Goal: Navigation & Orientation: Find specific page/section

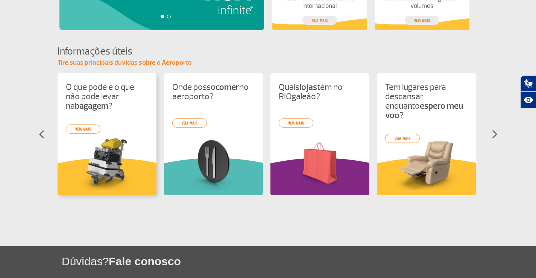
scroll to position [326, 0]
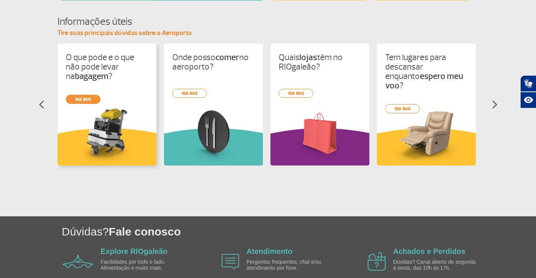
click at [93, 98] on link "veja mais" at bounding box center [83, 99] width 35 height 9
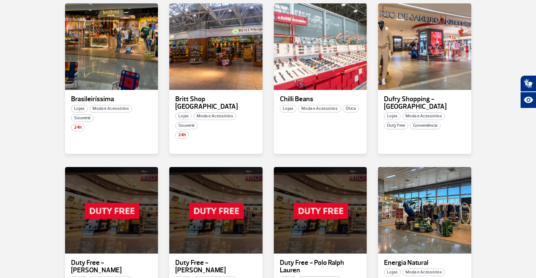
scroll to position [339, 0]
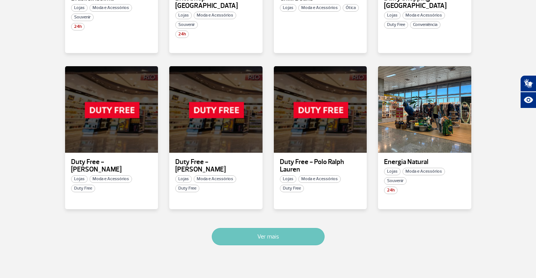
click at [307, 231] on button "Ver mais" at bounding box center [268, 236] width 113 height 17
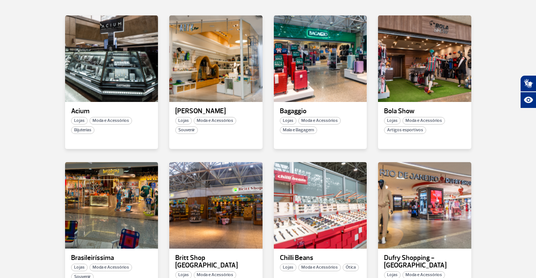
scroll to position [124, 0]
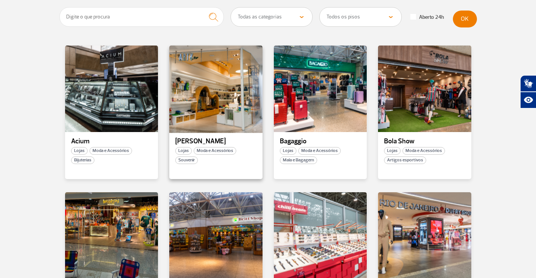
click at [196, 105] on div at bounding box center [216, 89] width 95 height 88
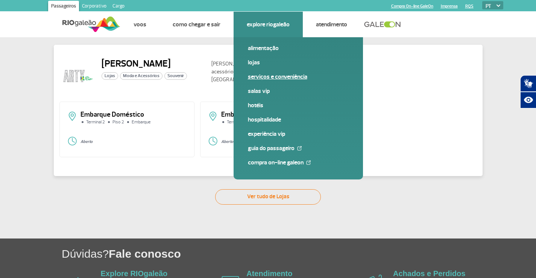
click at [273, 76] on link "Serviços e Conveniência" at bounding box center [298, 77] width 101 height 8
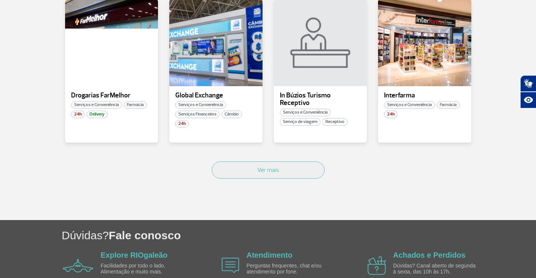
scroll to position [505, 0]
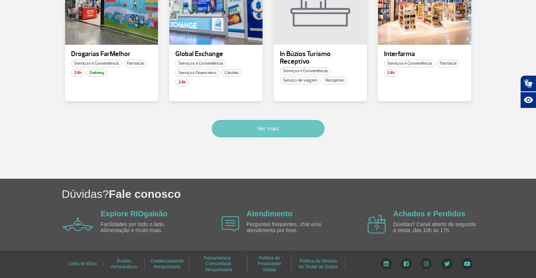
click at [260, 128] on button "Ver mais" at bounding box center [268, 128] width 113 height 17
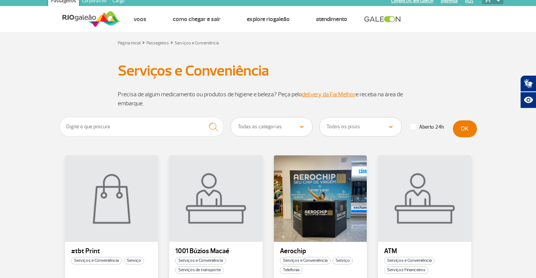
scroll to position [0, 0]
